Goal: Information Seeking & Learning: Learn about a topic

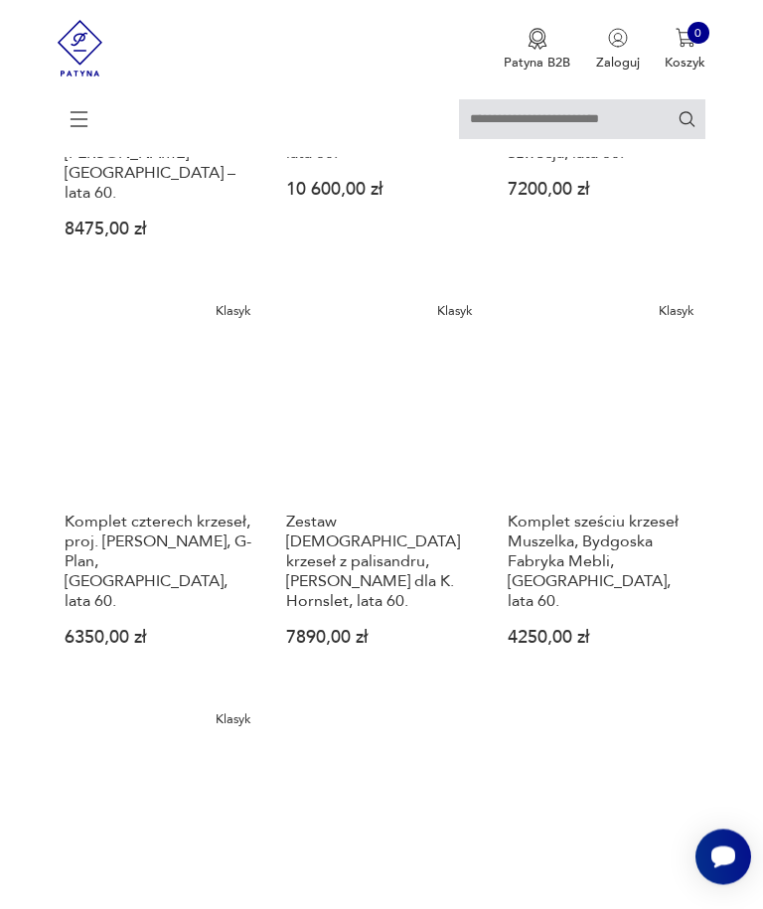
scroll to position [1752, 0]
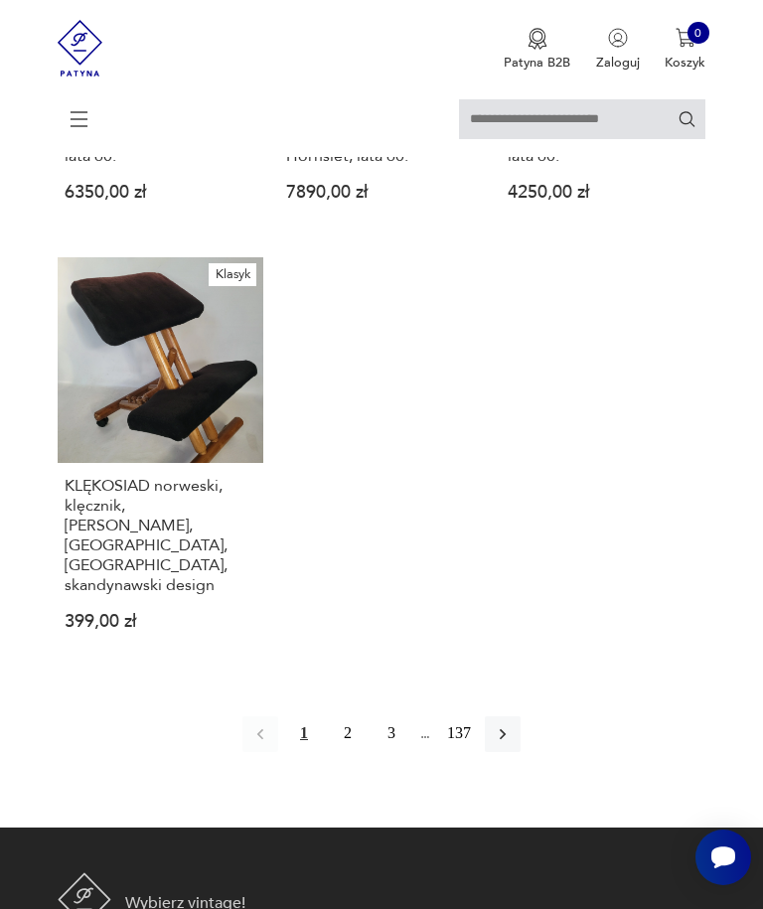
click at [520, 731] on button "button" at bounding box center [503, 734] width 36 height 36
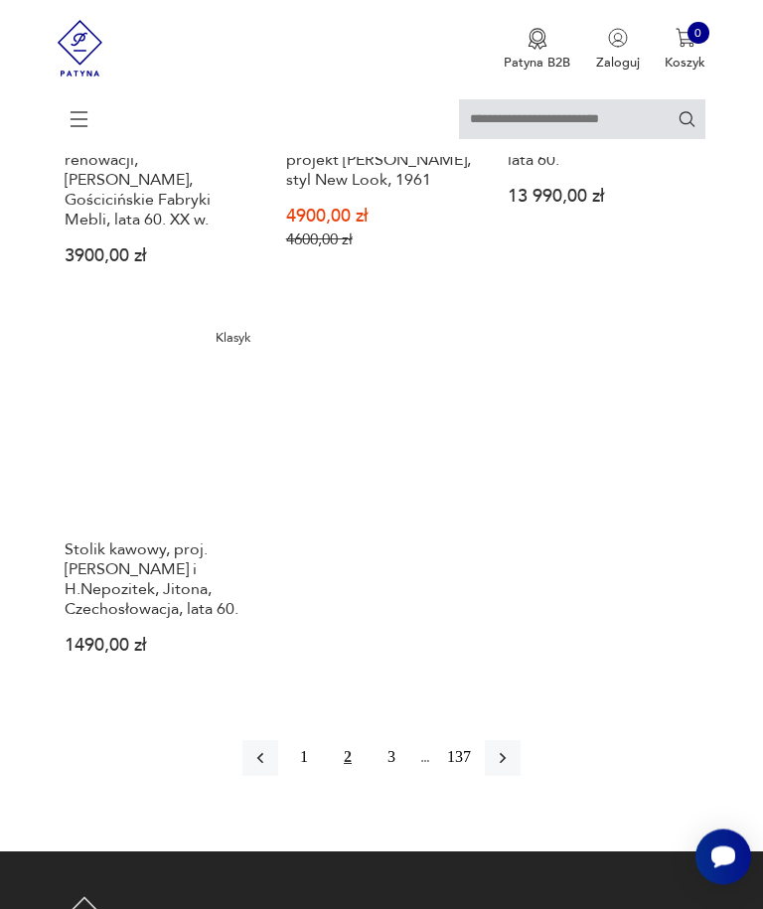
scroll to position [2253, 0]
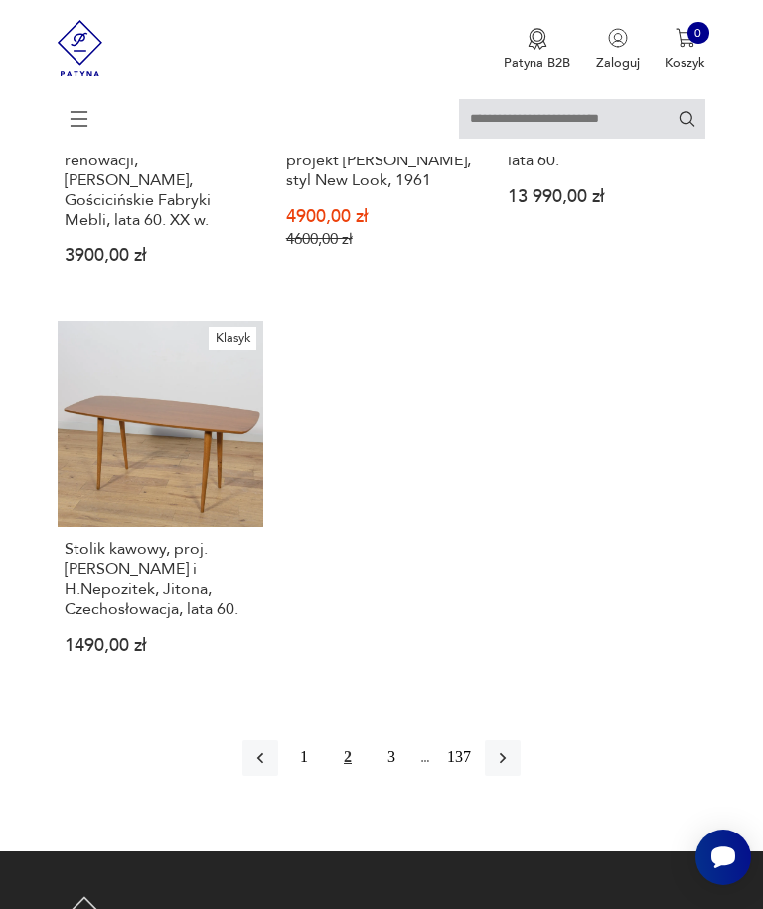
click at [520, 775] on button "button" at bounding box center [503, 758] width 36 height 36
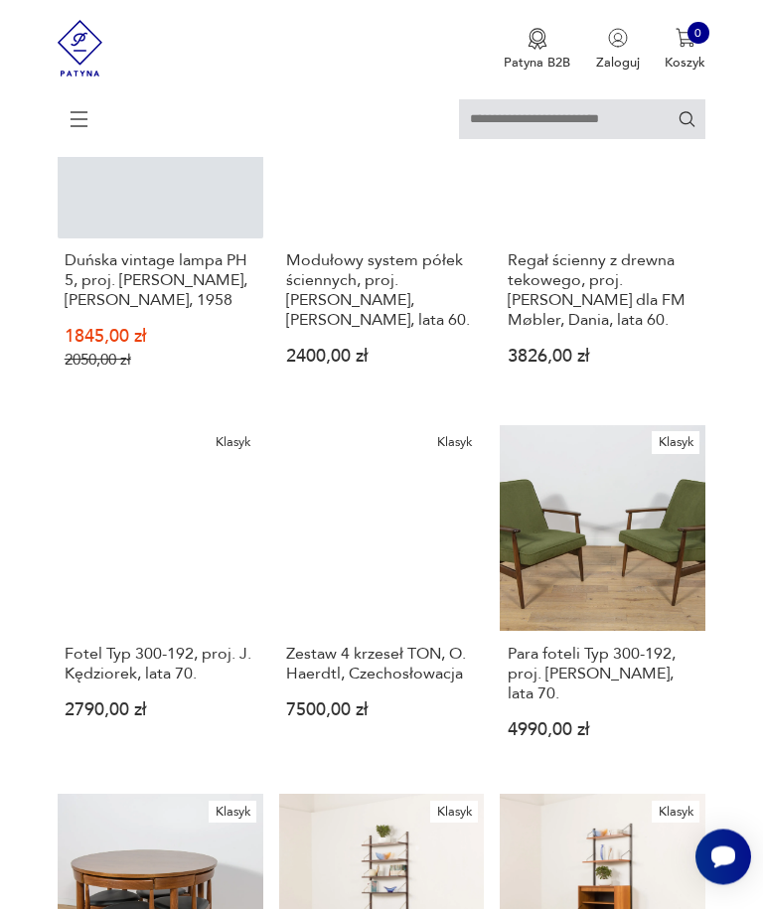
scroll to position [794, 0]
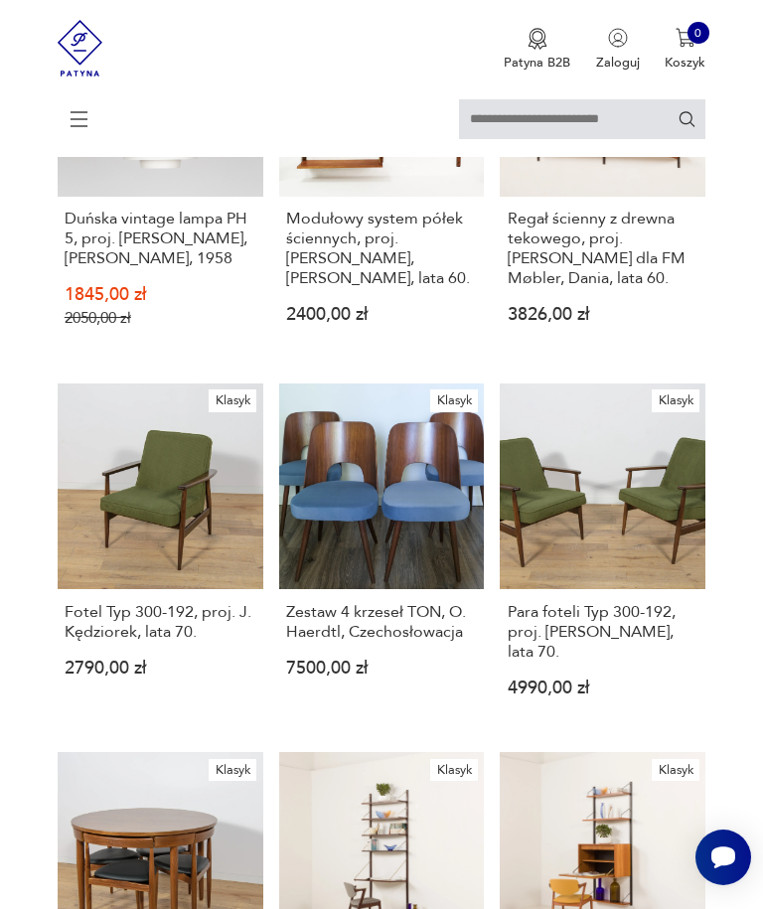
click at [627, 661] on h3 "Para foteli Typ 300-192, proj. [PERSON_NAME], lata 70." at bounding box center [603, 632] width 192 height 60
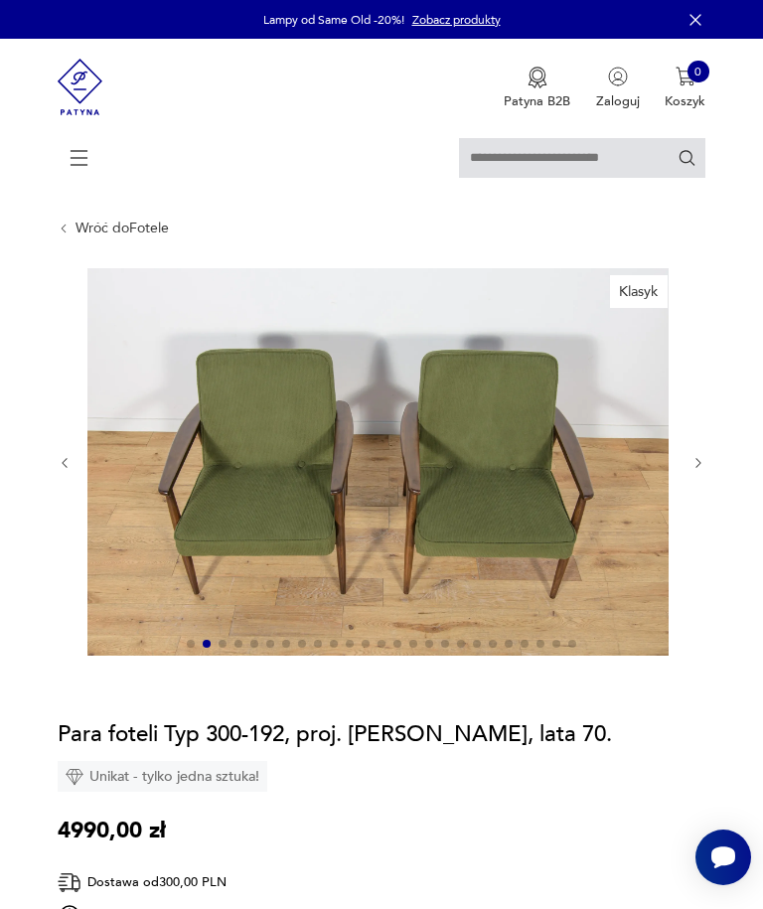
click at [701, 471] on icon "button" at bounding box center [698, 463] width 15 height 15
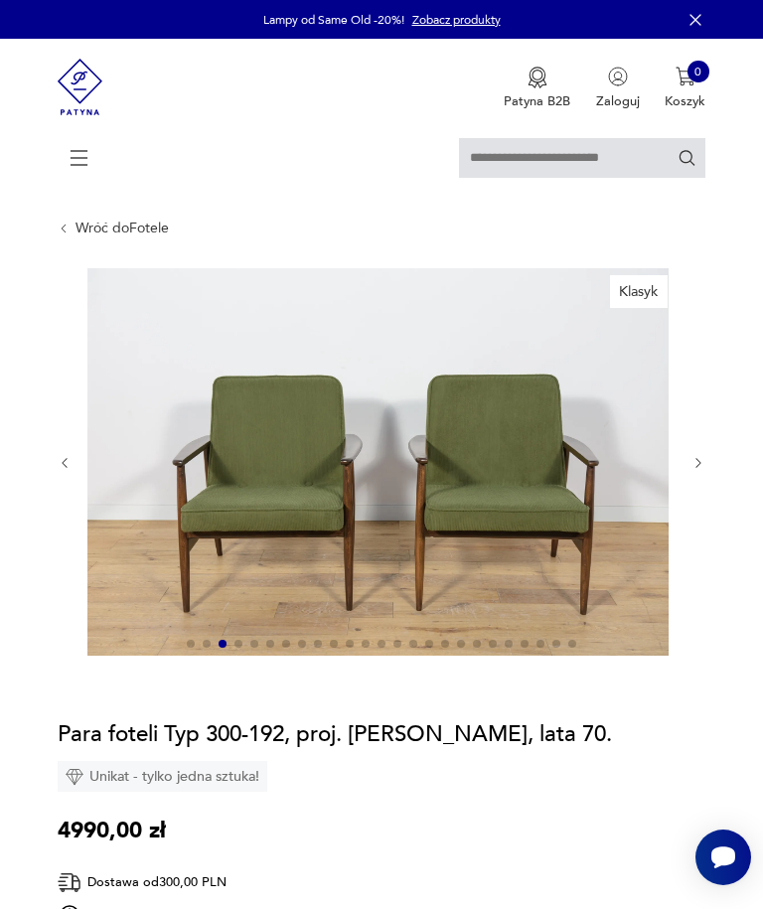
click at [705, 471] on icon "button" at bounding box center [698, 463] width 15 height 15
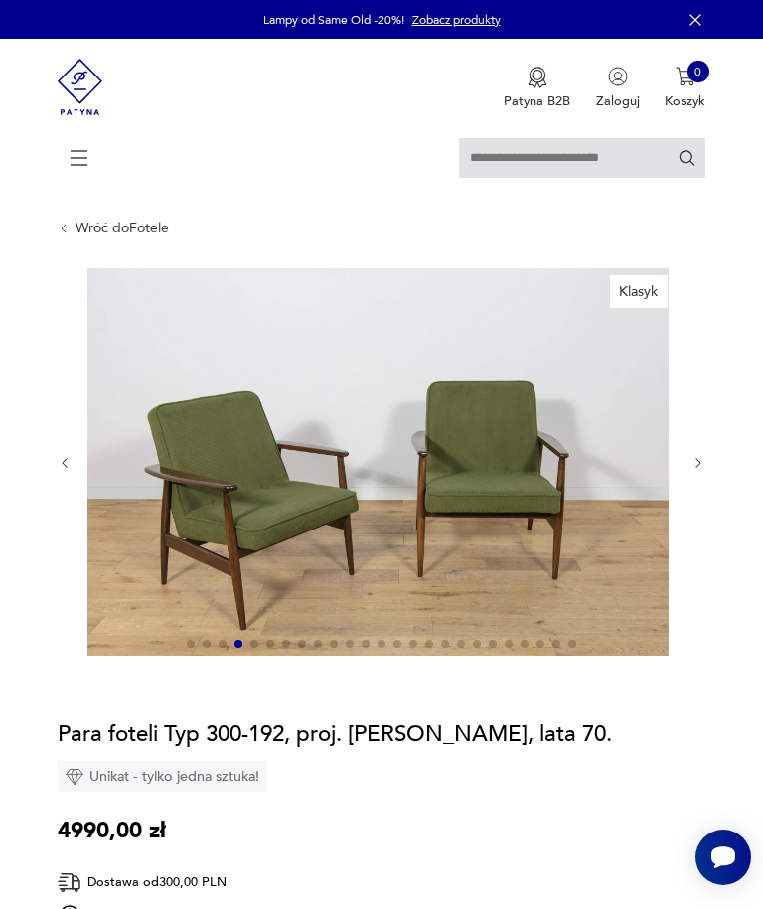
click at [705, 471] on icon "button" at bounding box center [698, 463] width 15 height 15
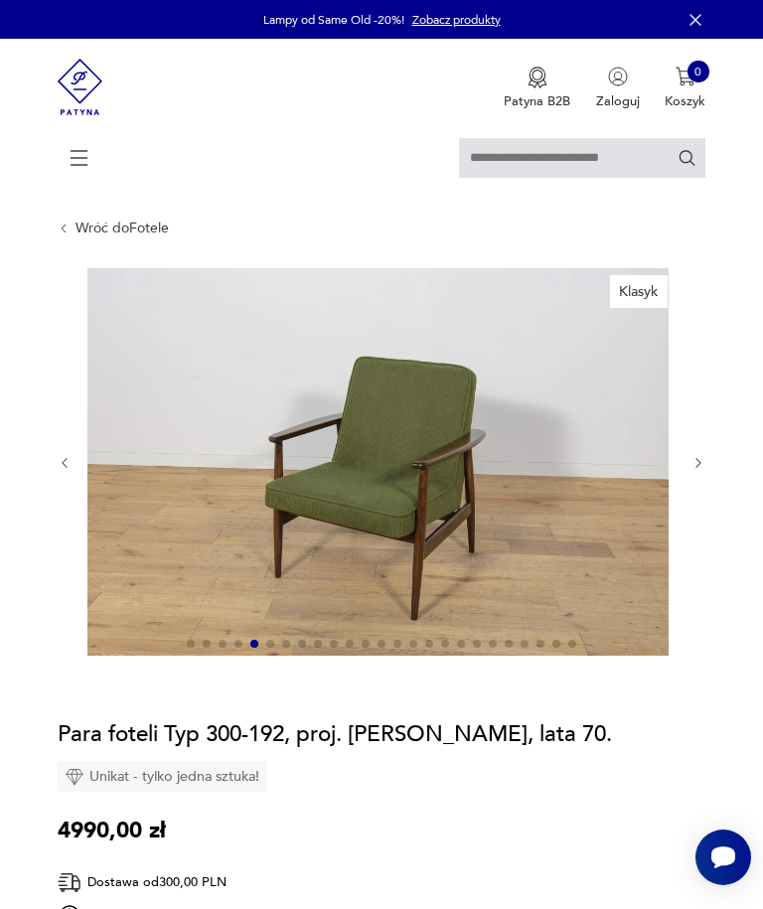
click at [700, 472] on button "button" at bounding box center [698, 464] width 15 height 16
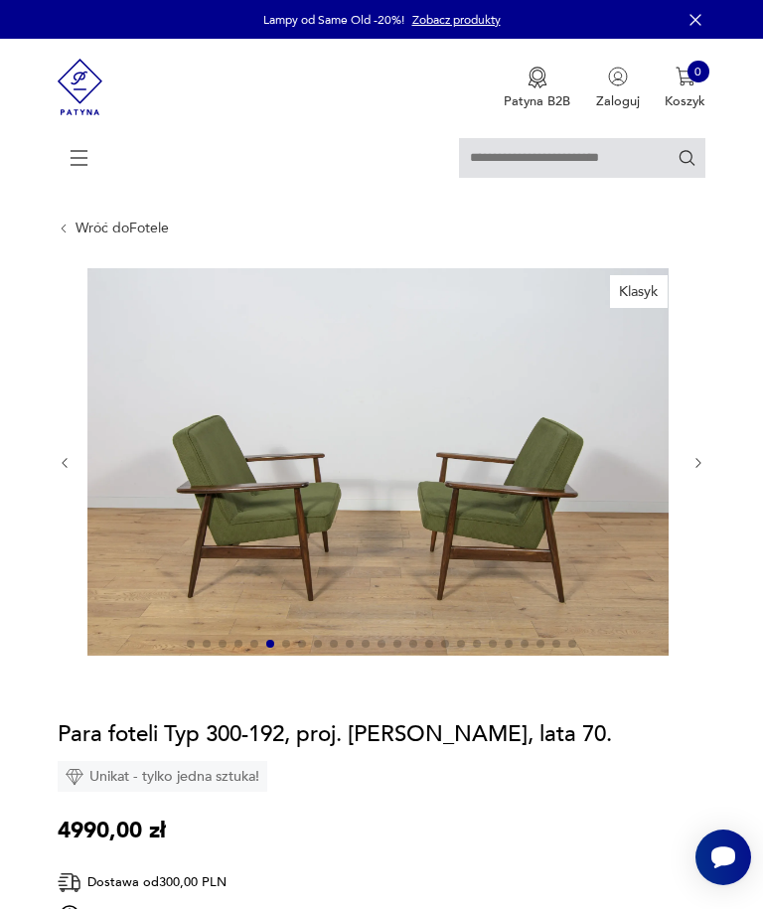
click at [695, 471] on icon "button" at bounding box center [698, 463] width 15 height 15
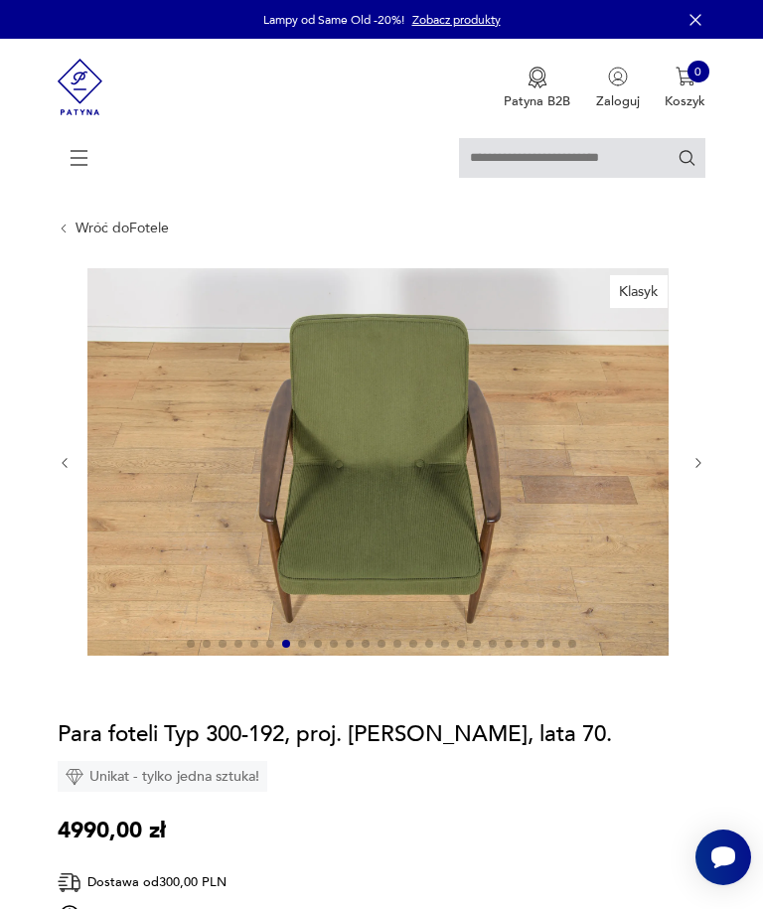
click at [694, 471] on icon "button" at bounding box center [698, 463] width 15 height 15
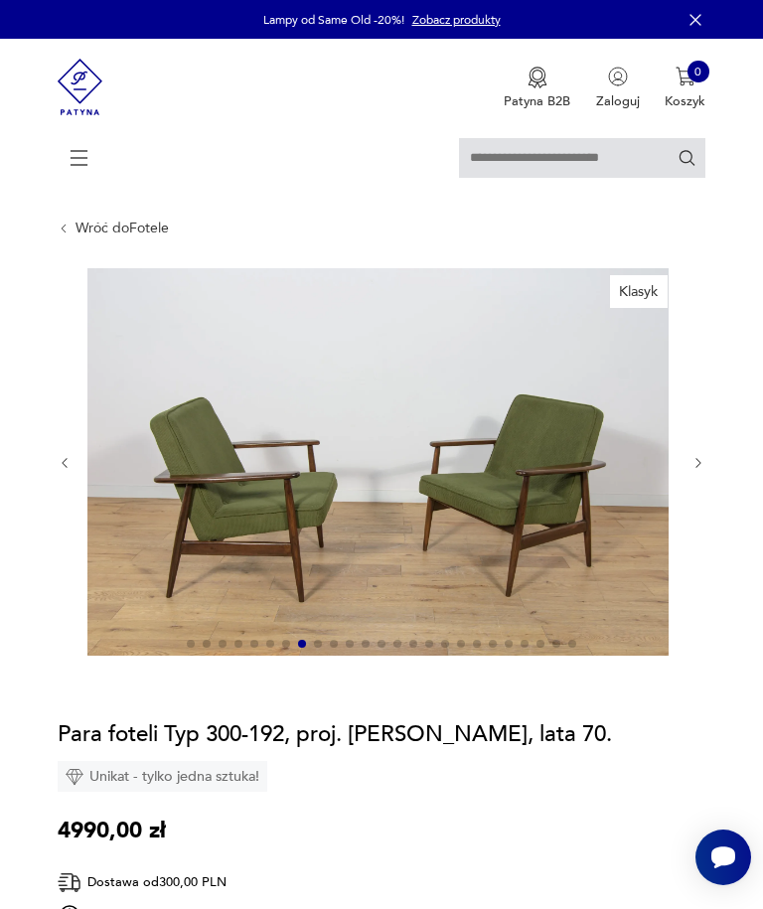
click at [700, 471] on icon "button" at bounding box center [698, 463] width 15 height 15
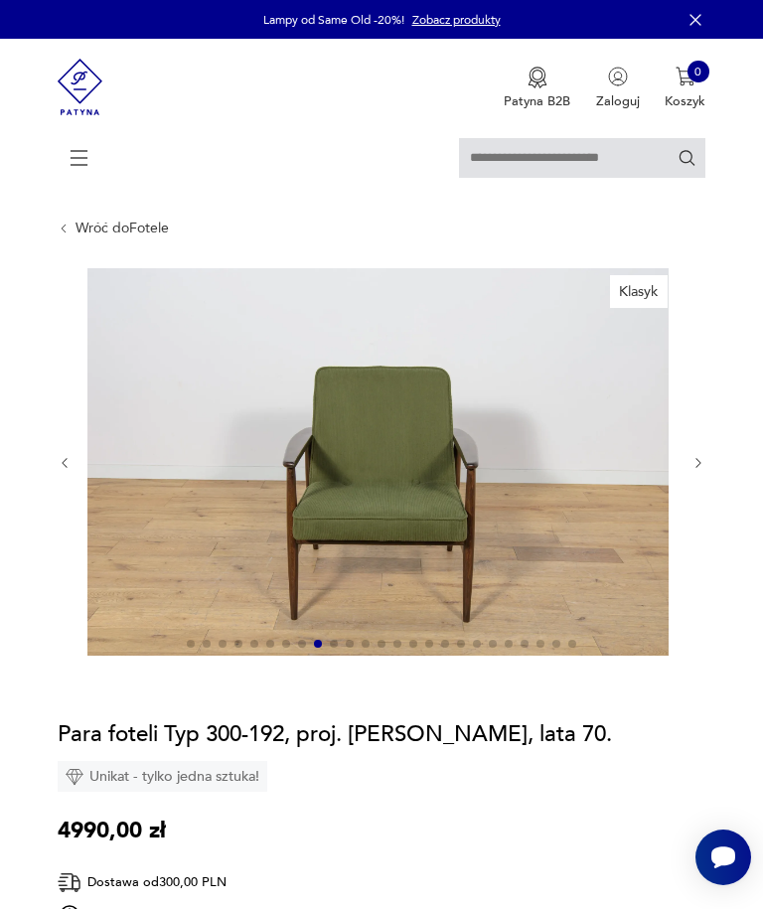
click at [703, 471] on icon "button" at bounding box center [698, 463] width 15 height 15
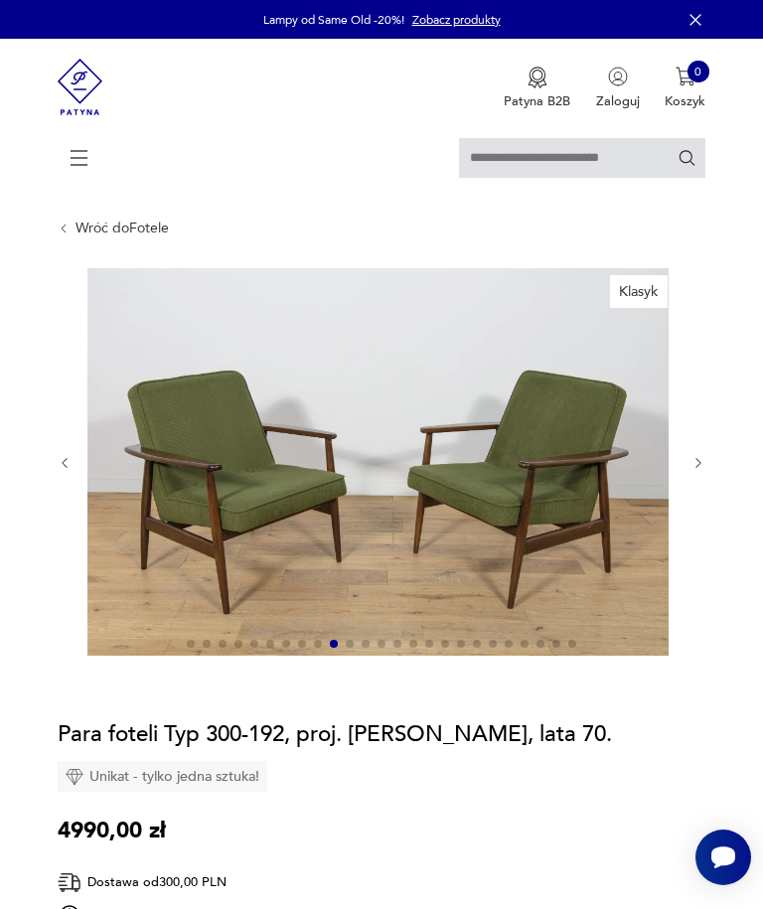
click at [696, 471] on icon "button" at bounding box center [698, 463] width 15 height 15
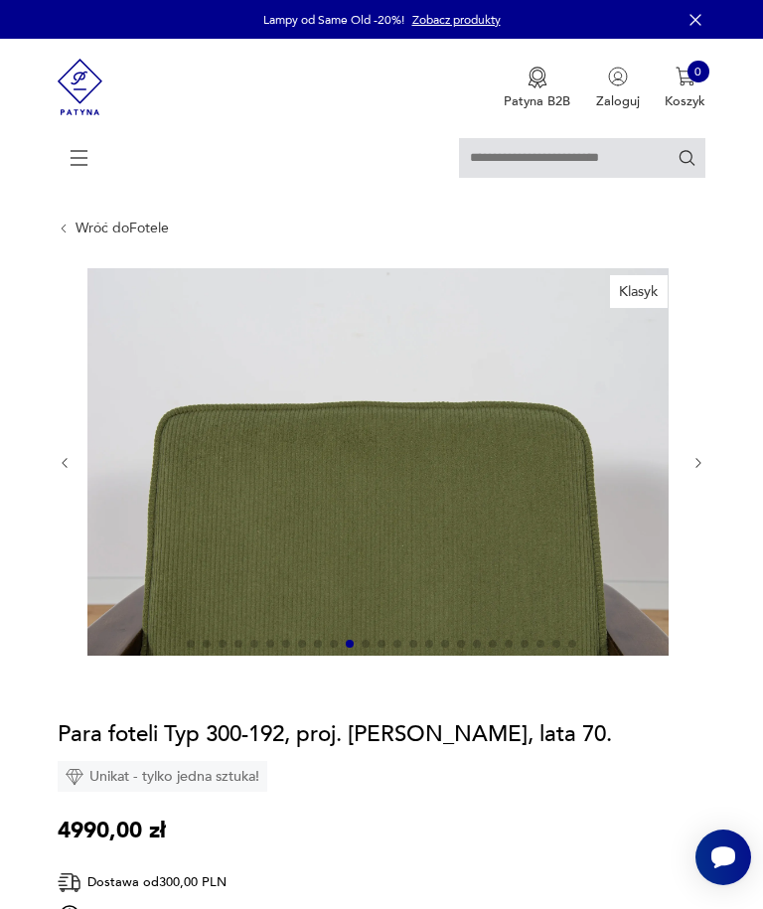
click at [694, 471] on icon "button" at bounding box center [698, 463] width 15 height 15
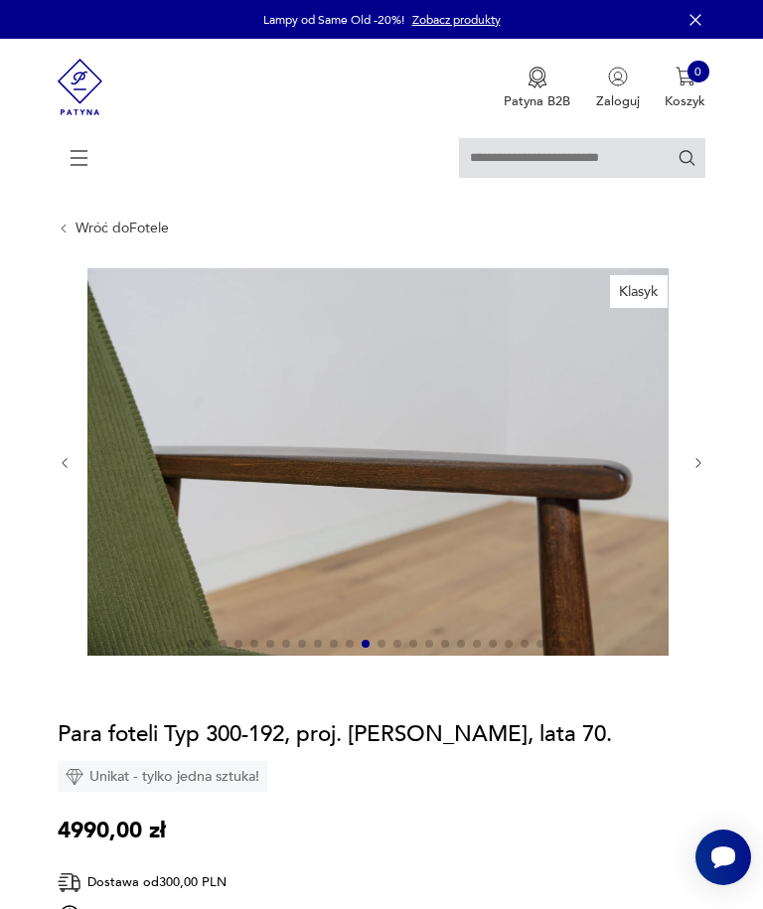
click at [695, 471] on icon "button" at bounding box center [698, 463] width 15 height 15
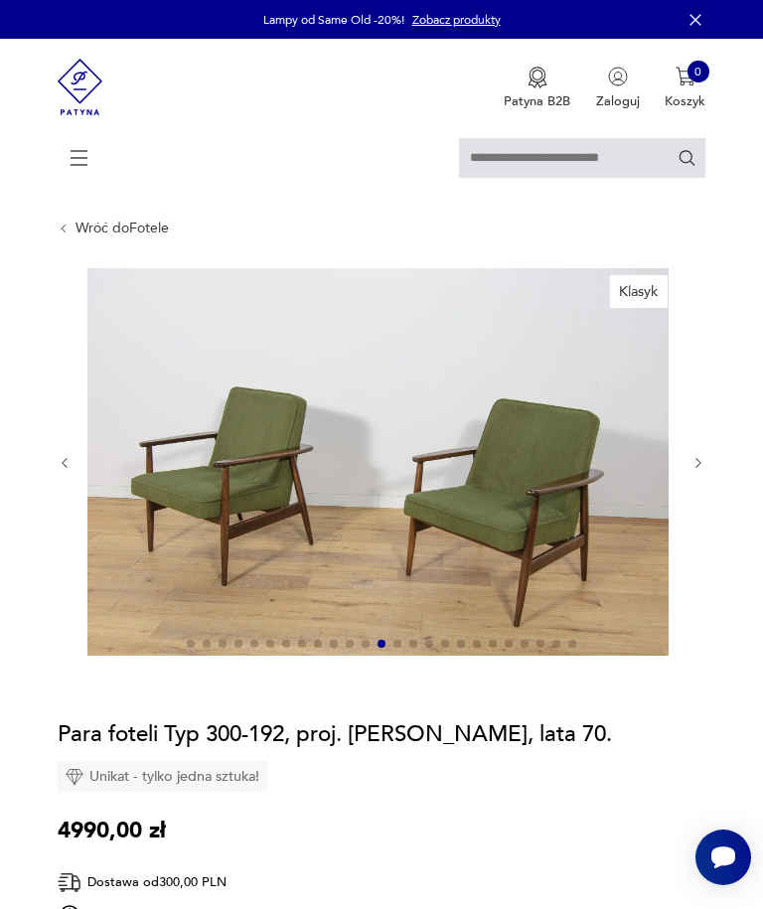
click at [704, 471] on icon "button" at bounding box center [698, 463] width 15 height 15
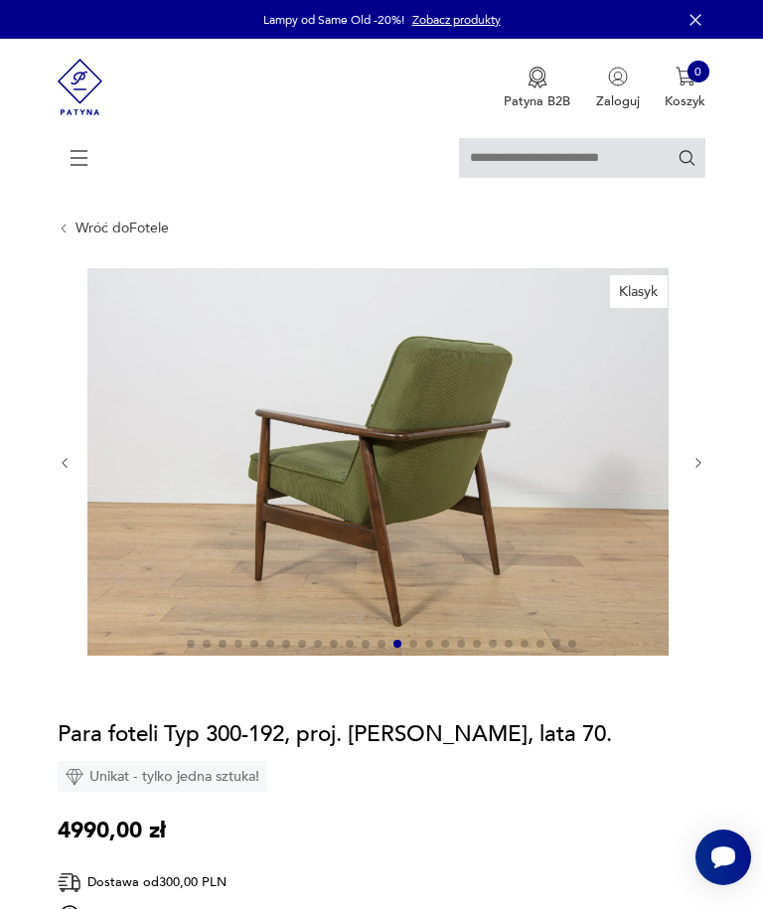
click at [696, 471] on icon "button" at bounding box center [698, 463] width 15 height 15
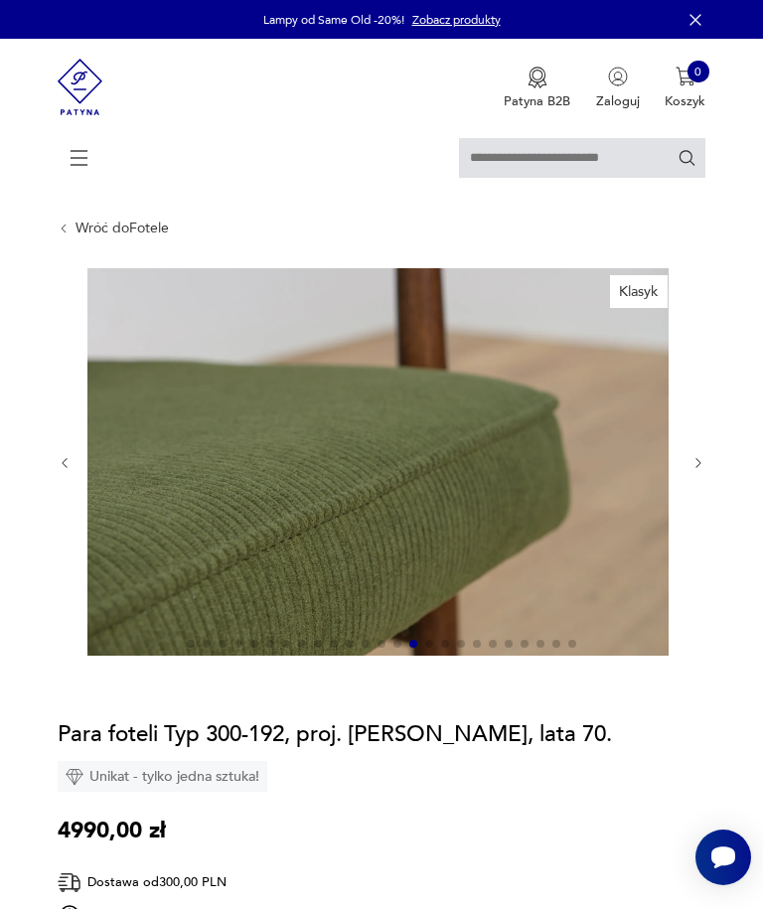
click at [702, 471] on icon "button" at bounding box center [698, 463] width 15 height 15
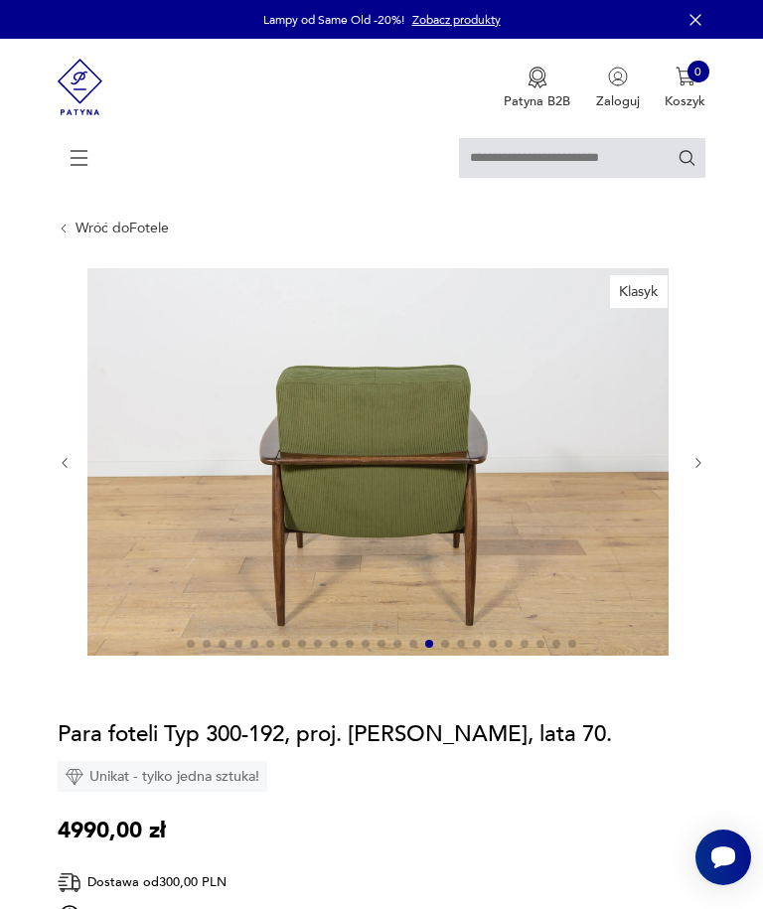
click at [693, 471] on icon "button" at bounding box center [698, 463] width 15 height 15
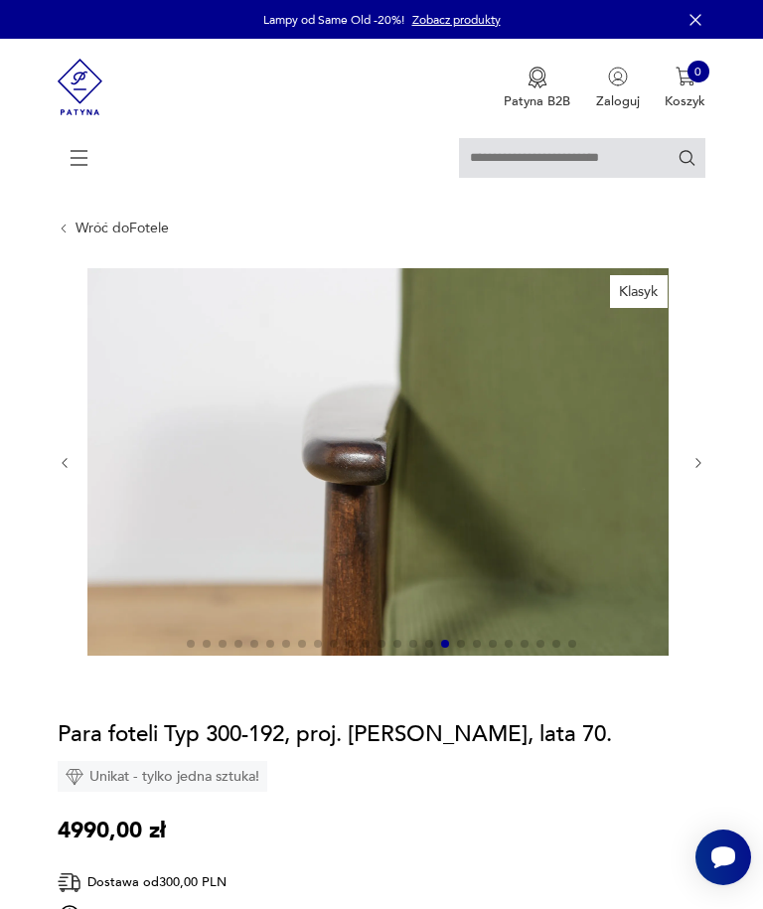
click at [691, 471] on icon "button" at bounding box center [698, 463] width 15 height 15
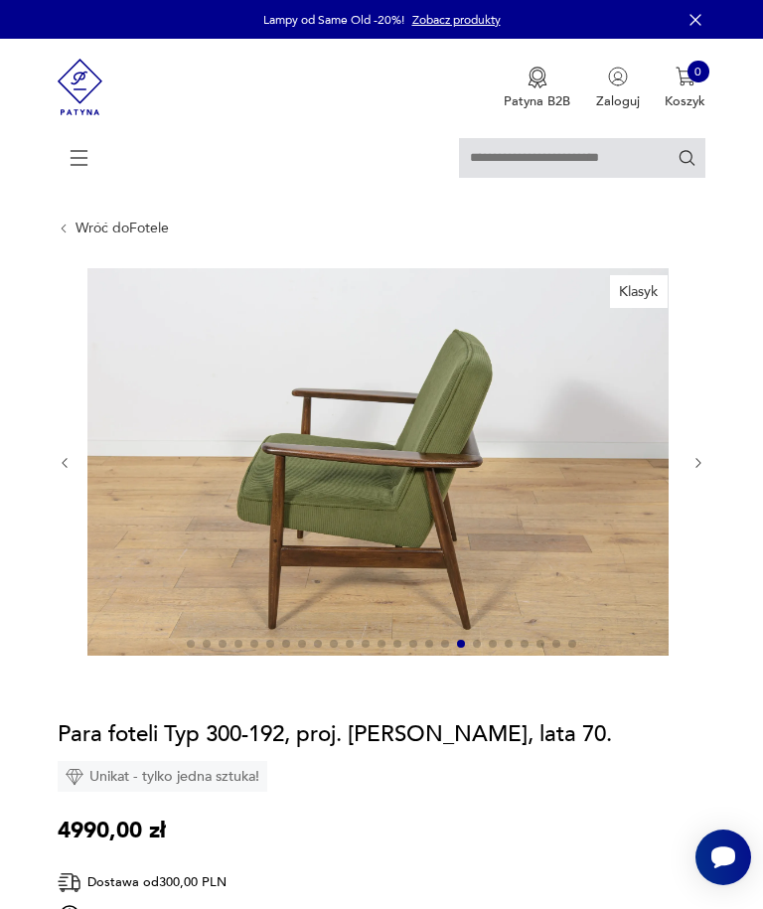
click at [691, 472] on button "button" at bounding box center [698, 464] width 15 height 16
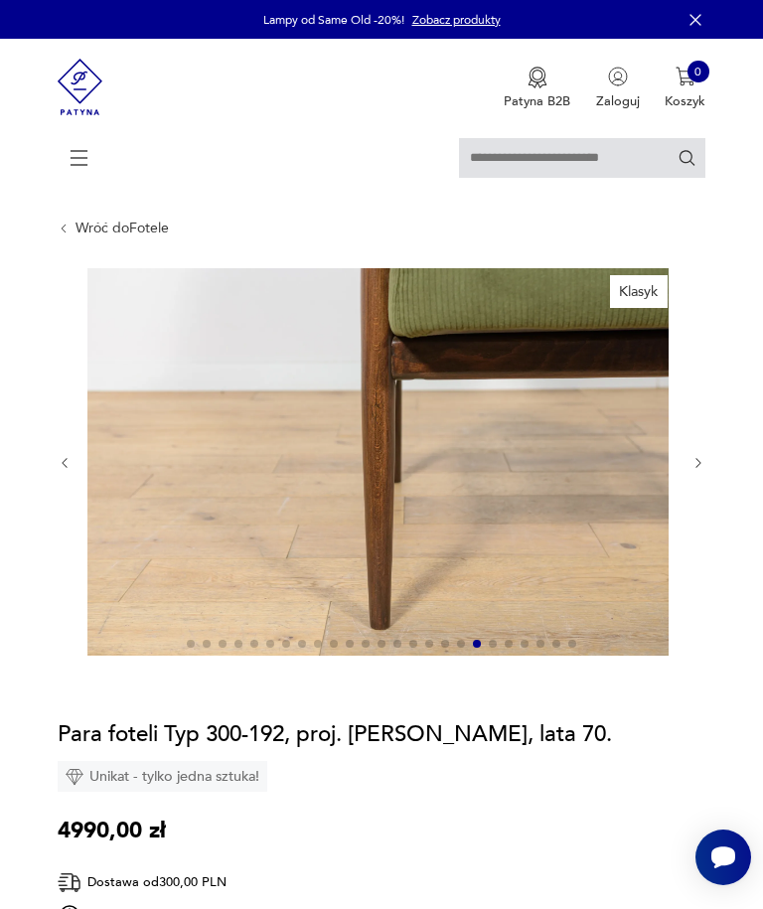
click at [690, 496] on div at bounding box center [382, 463] width 648 height 390
click at [691, 471] on icon "button" at bounding box center [698, 463] width 15 height 15
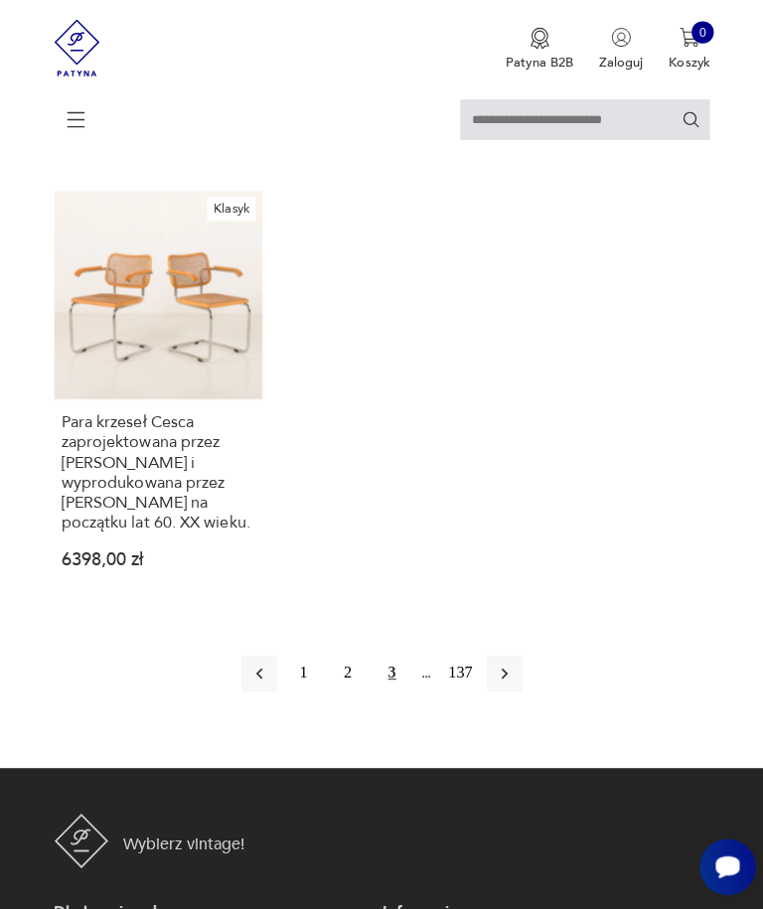
scroll to position [2274, 0]
click at [520, 683] on button "button" at bounding box center [503, 665] width 36 height 36
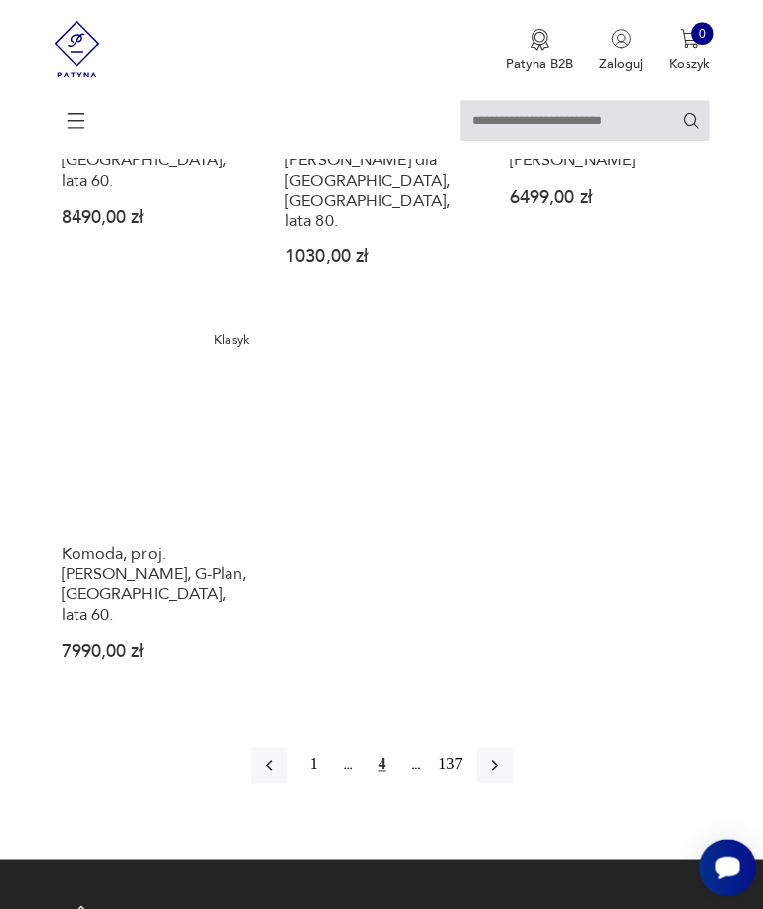
scroll to position [2207, 0]
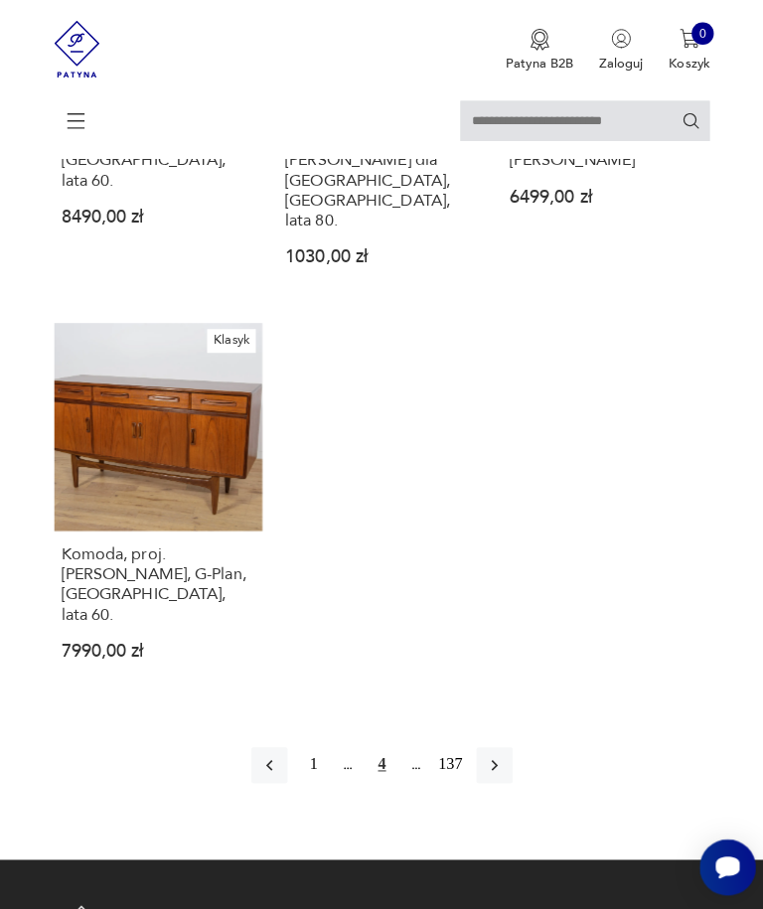
click at [510, 766] on button "button" at bounding box center [493, 756] width 36 height 36
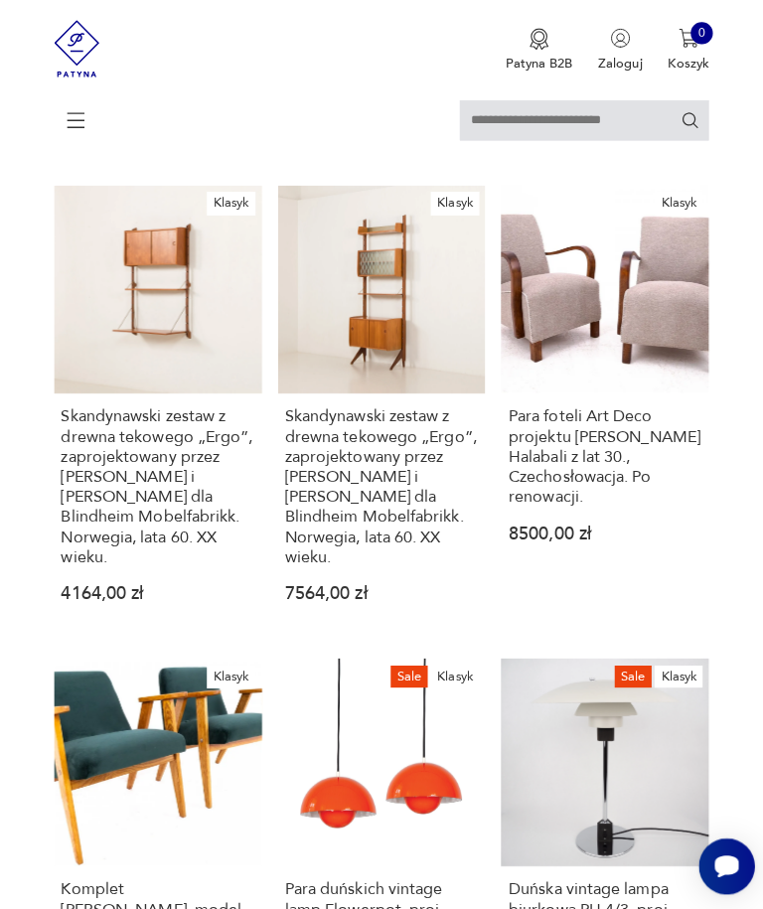
scroll to position [1233, 0]
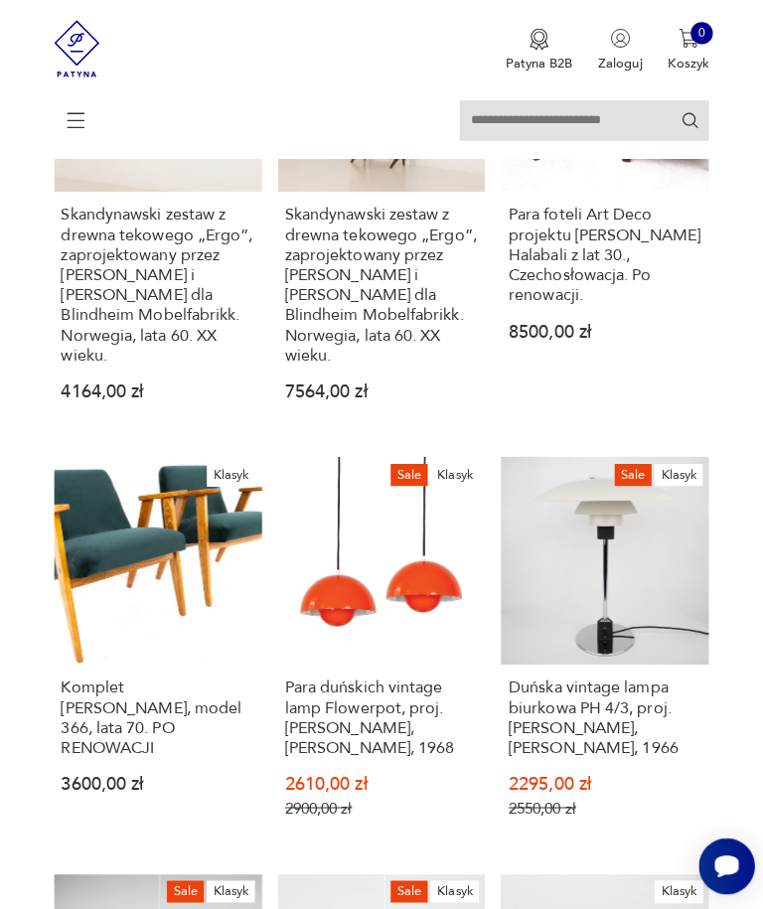
click at [96, 750] on h3 "Komplet [PERSON_NAME], model 366, lata 70. PO RENOWACJI" at bounding box center [161, 709] width 192 height 79
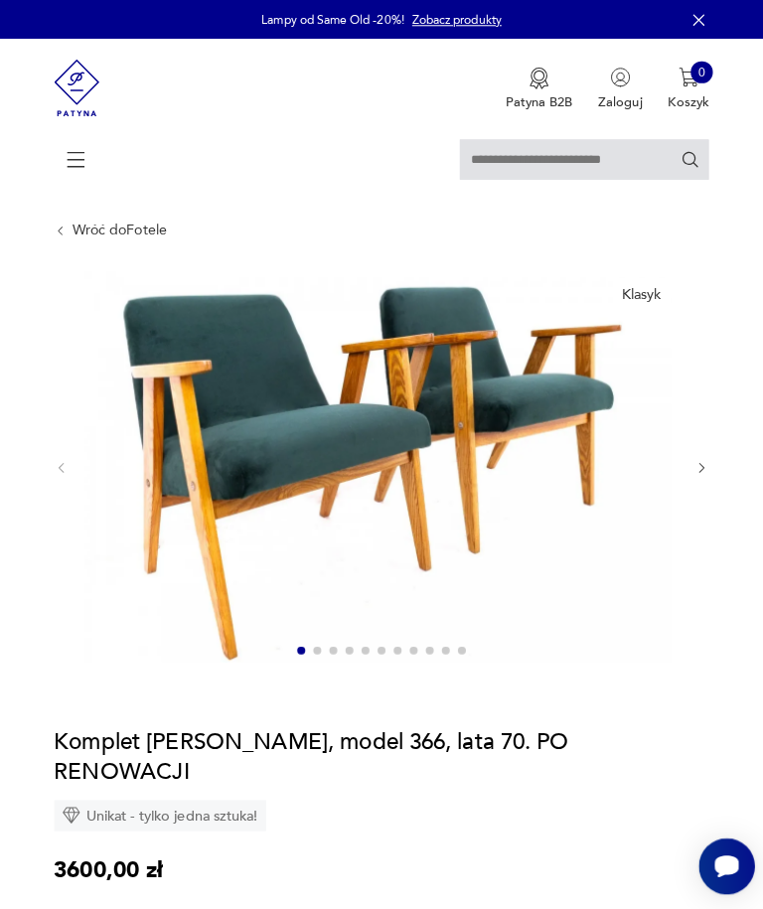
click at [691, 471] on icon "button" at bounding box center [698, 463] width 15 height 15
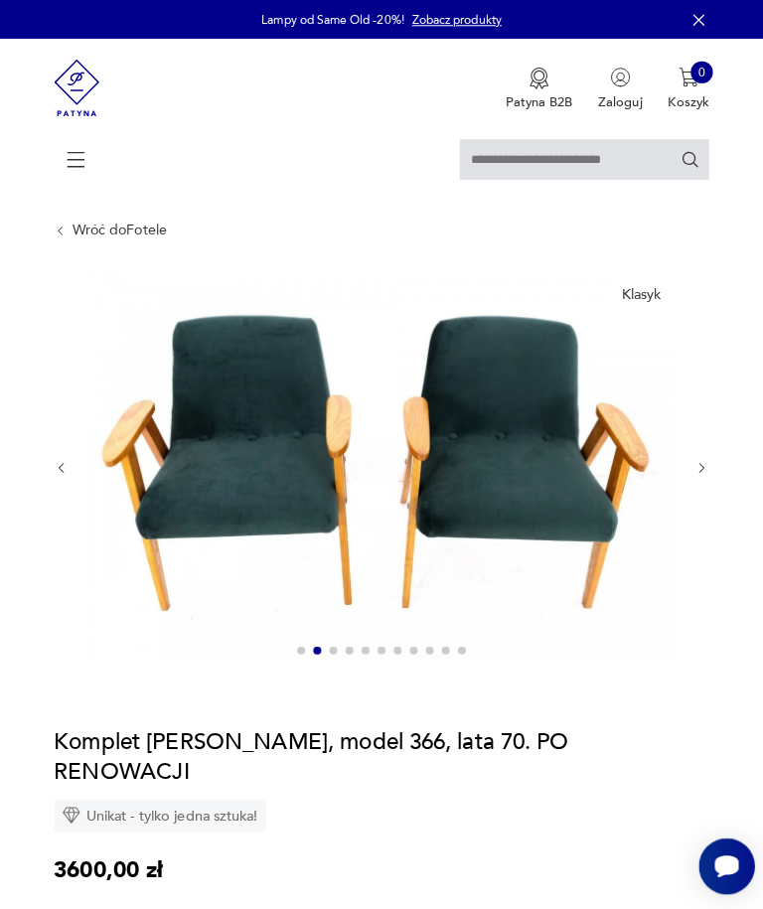
click at [691, 472] on button "button" at bounding box center [698, 464] width 15 height 16
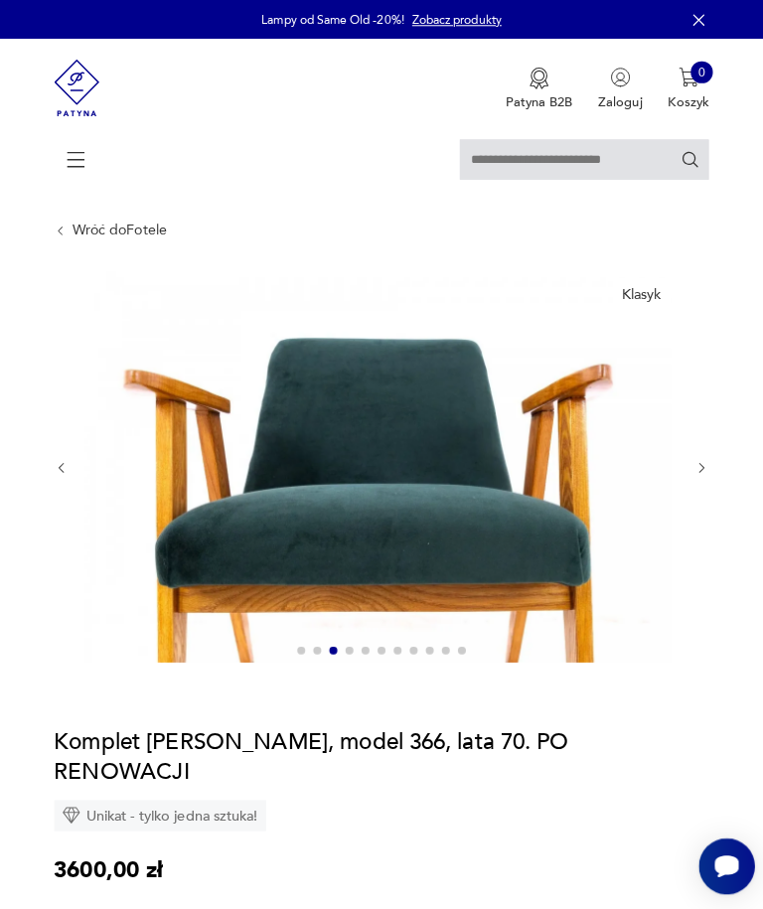
click at [695, 471] on icon "button" at bounding box center [698, 463] width 15 height 15
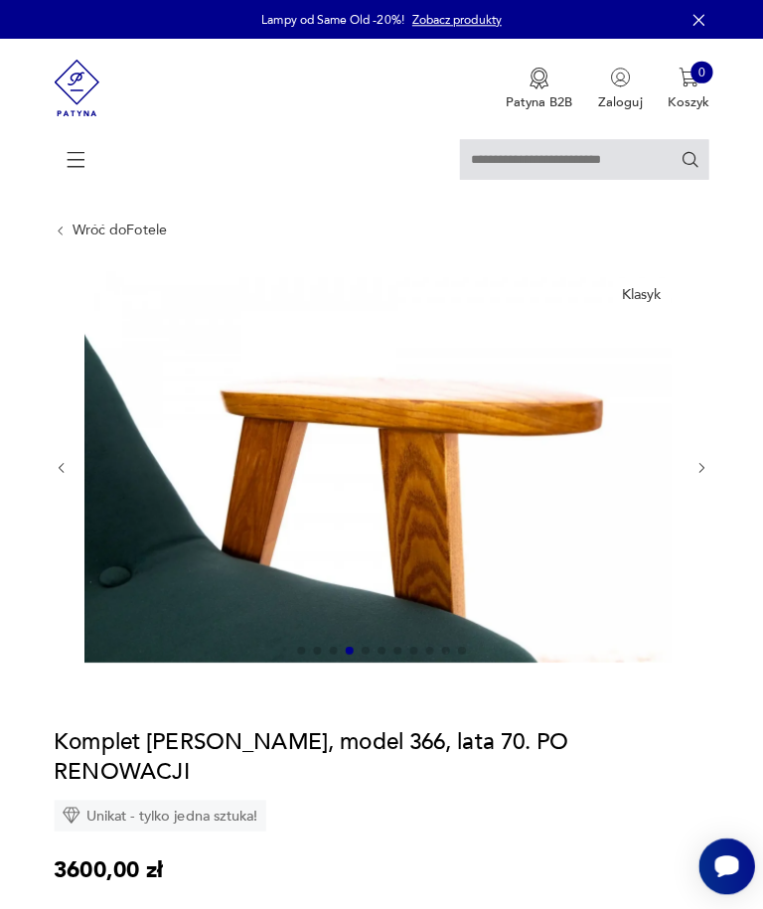
click at [697, 472] on button "button" at bounding box center [698, 464] width 15 height 16
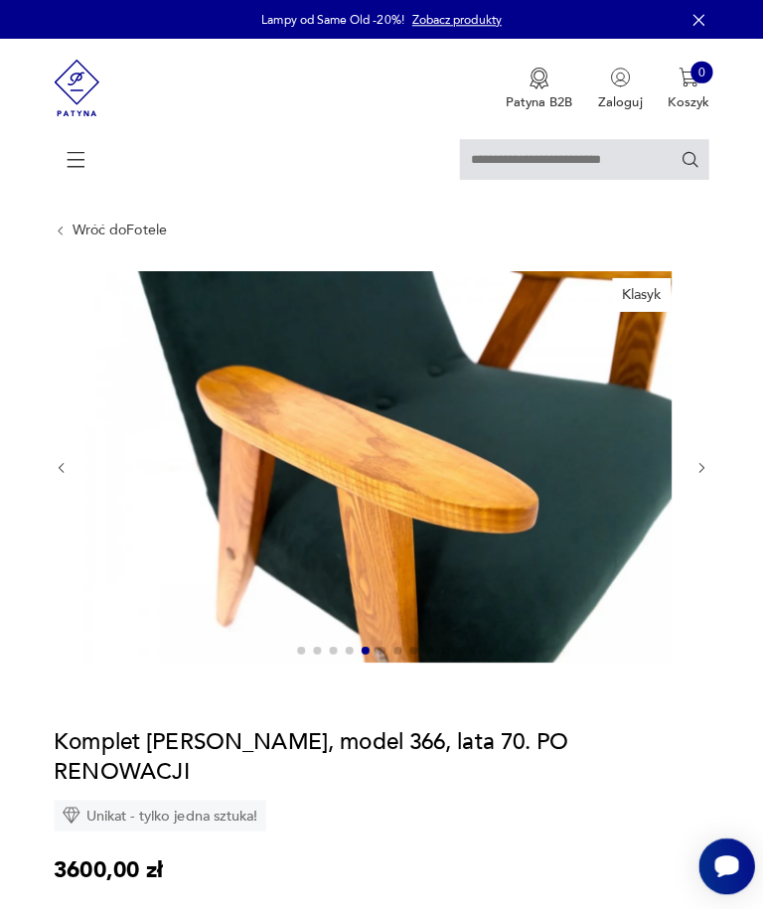
click at [692, 499] on div at bounding box center [382, 463] width 648 height 390
click at [682, 499] on div at bounding box center [382, 463] width 648 height 390
click at [681, 494] on div at bounding box center [382, 463] width 648 height 390
click at [678, 498] on div at bounding box center [382, 463] width 648 height 390
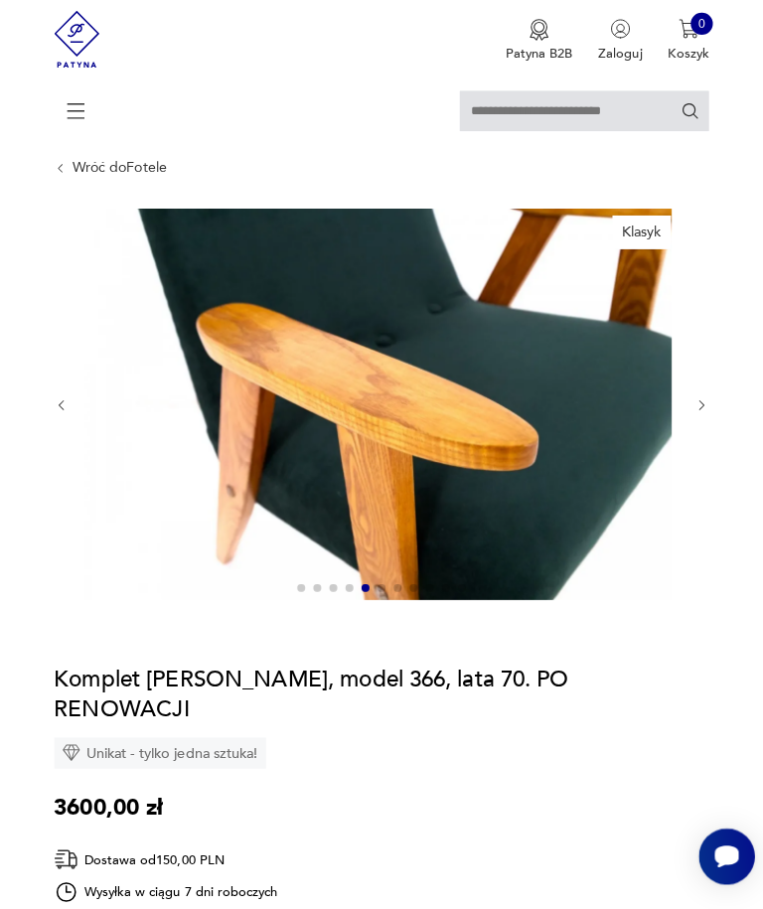
scroll to position [59, 0]
